Goal: Information Seeking & Learning: Learn about a topic

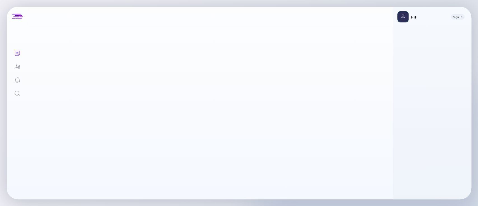
click at [22, 92] on link "Search" at bounding box center [17, 92] width 21 height 13
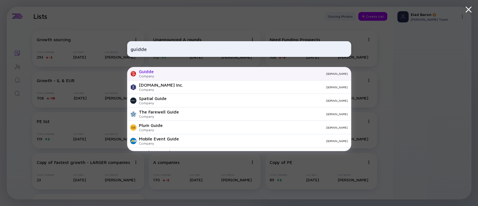
type input "guidde"
click at [178, 75] on div "Guidde Company [DOMAIN_NAME]" at bounding box center [239, 73] width 224 height 13
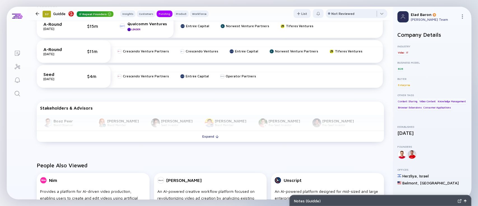
scroll to position [299, 0]
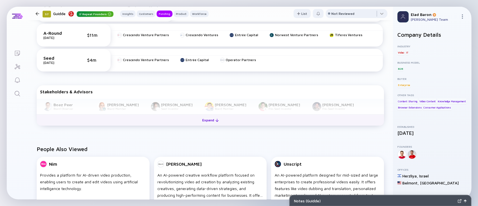
click at [205, 123] on div "Expand" at bounding box center [210, 120] width 23 height 9
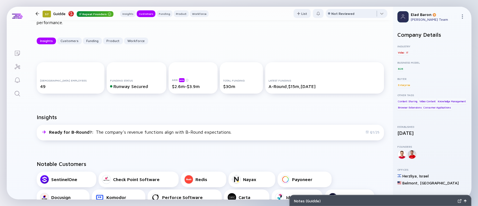
scroll to position [0, 0]
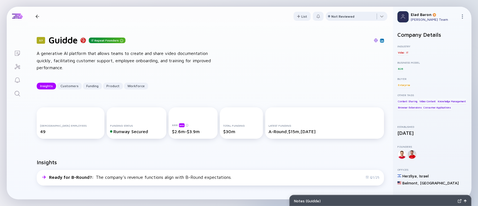
click at [223, 67] on div "57 Guidde Repeat Founders A generative AI platform that allows teams to create …" at bounding box center [210, 62] width 365 height 73
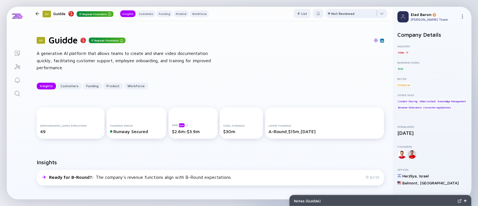
scroll to position [215, 0]
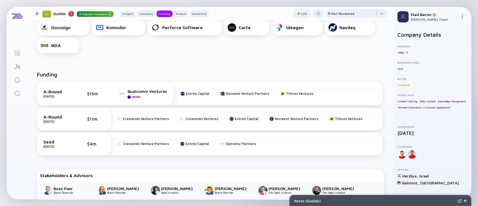
click at [163, 162] on div "A-Round [DATE] $15m Qualcomm Ventures Leader Entrée Capital Norwest Venture Par…" at bounding box center [210, 120] width 354 height 85
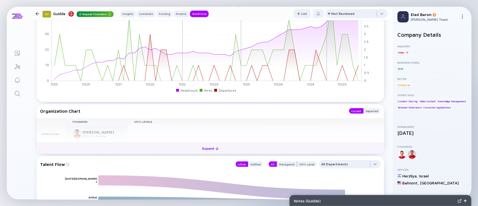
click at [201, 148] on div "Expand" at bounding box center [210, 148] width 23 height 9
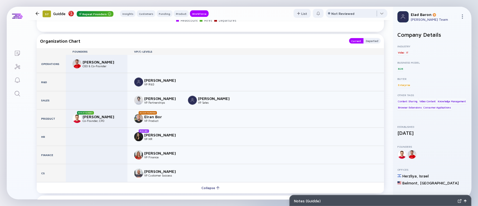
scroll to position [730, 0]
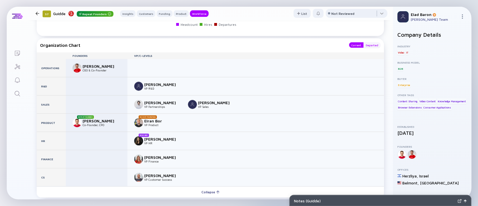
click at [364, 44] on div "Departed" at bounding box center [372, 45] width 17 height 6
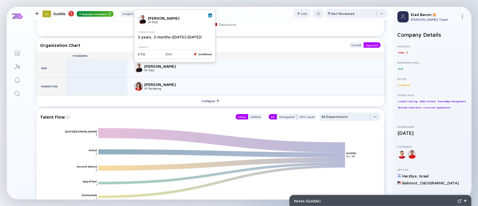
click at [209, 16] on img at bounding box center [210, 15] width 3 height 3
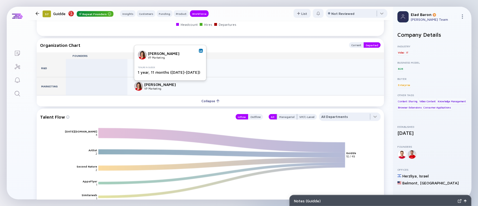
click at [199, 49] on link at bounding box center [201, 51] width 4 height 4
